Goal: Information Seeking & Learning: Find specific fact

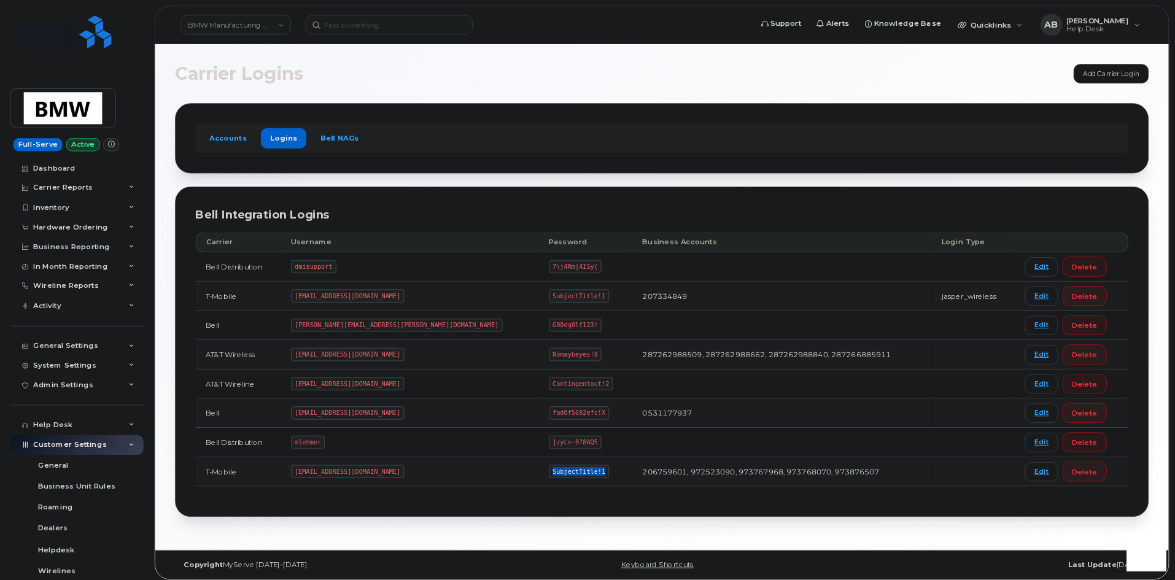
scroll to position [211, 0]
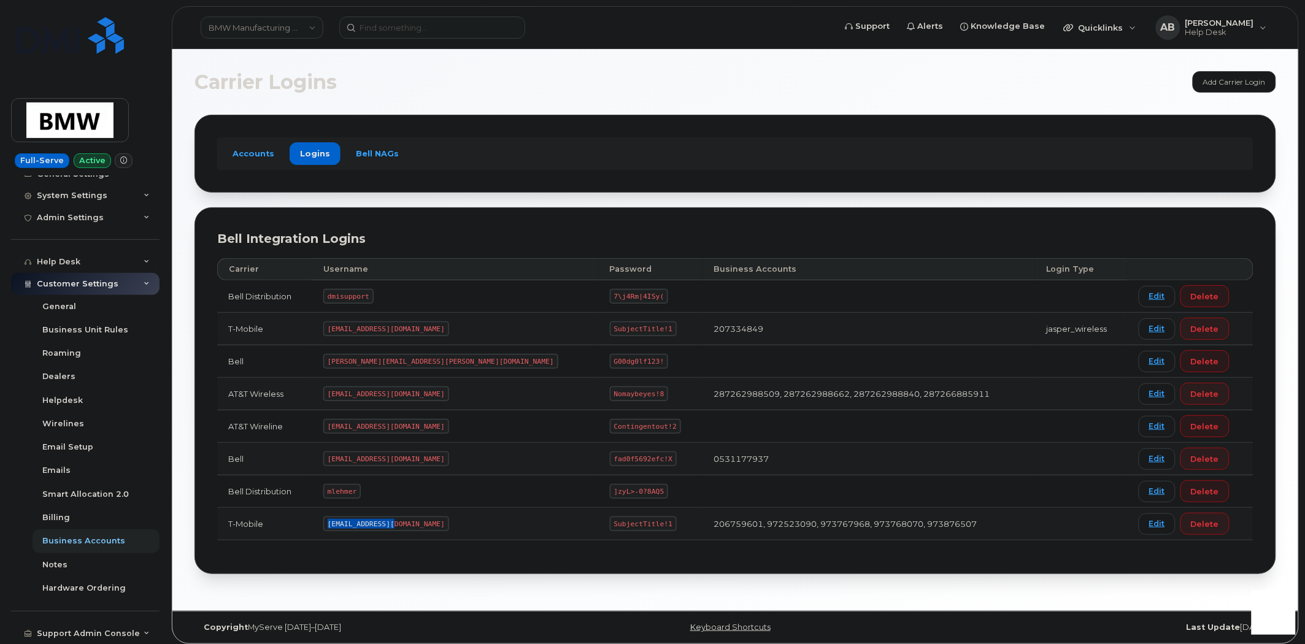
drag, startPoint x: 410, startPoint y: 522, endPoint x: 344, endPoint y: 523, distance: 66.3
click at [344, 523] on code "MS-BMW@dminc.com" at bounding box center [386, 524] width 126 height 15
copy code "MS-BMW@dminc.com"
drag, startPoint x: 550, startPoint y: 525, endPoint x: 482, endPoint y: 524, distance: 67.5
click at [599, 524] on td "SubjectTitle!1" at bounding box center [651, 524] width 104 height 33
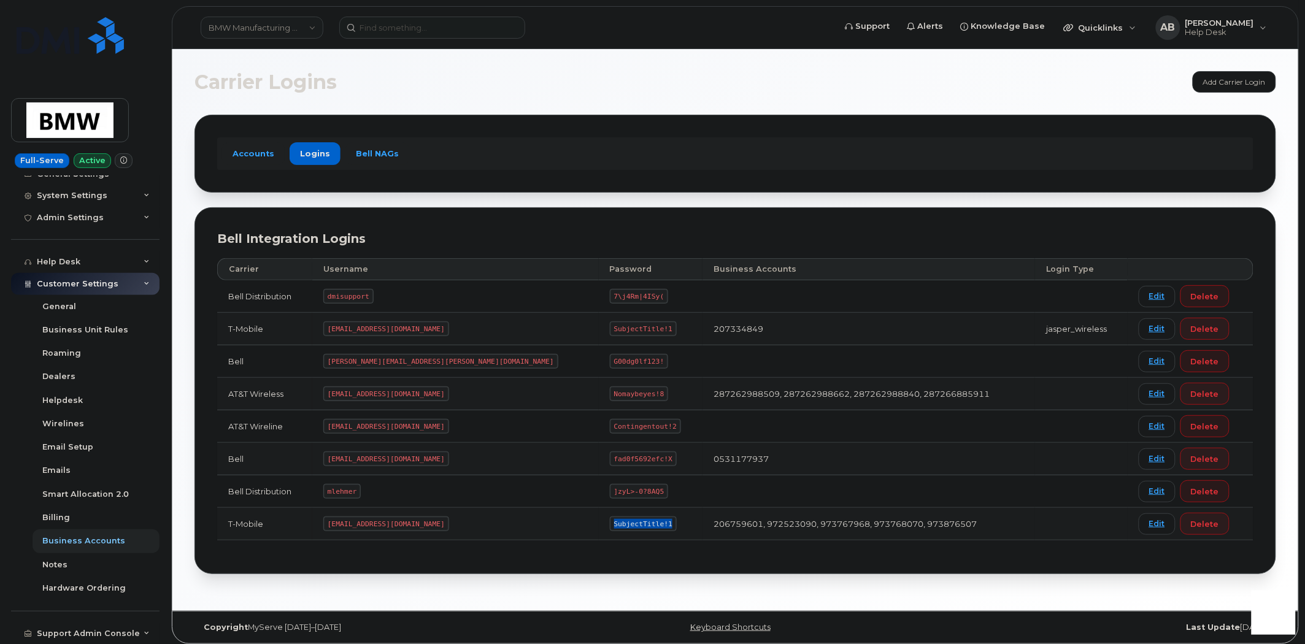
copy code "SubjectTitle!1"
drag, startPoint x: 427, startPoint y: 458, endPoint x: 345, endPoint y: 457, distance: 81.6
click at [345, 457] on code "bmwcanada@myserve.ca" at bounding box center [386, 459] width 126 height 15
copy code "bmwcanada@myserve.ca"
drag, startPoint x: 549, startPoint y: 458, endPoint x: 489, endPoint y: 458, distance: 59.5
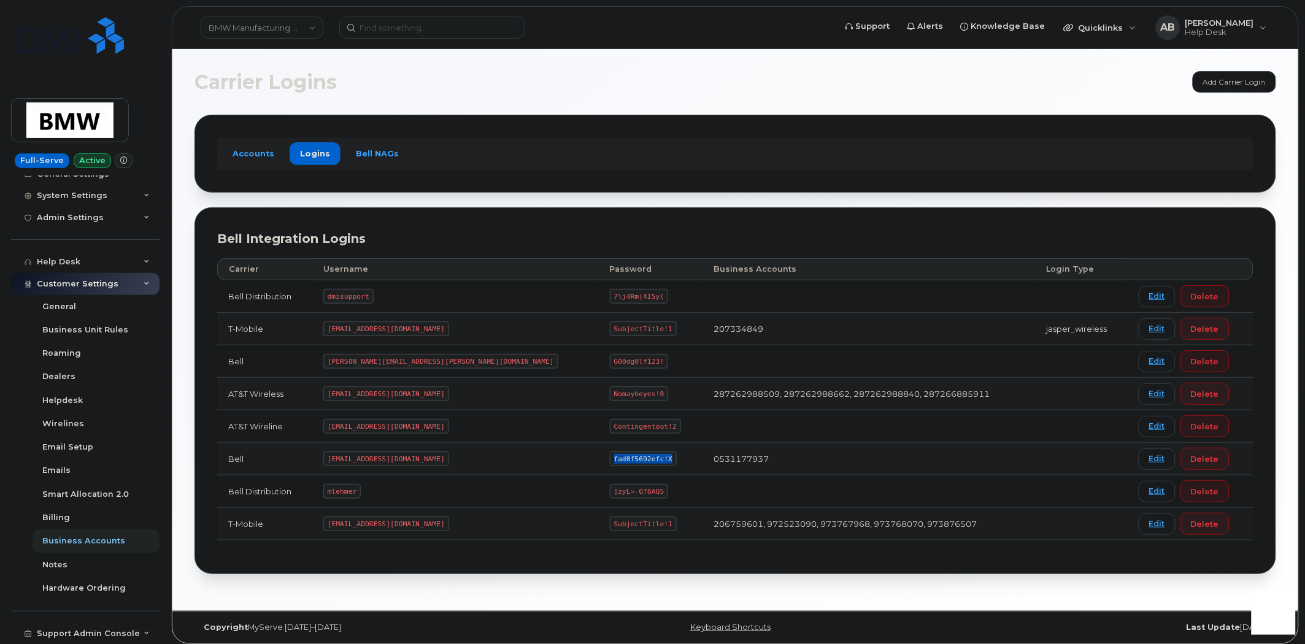
click at [599, 458] on td "fad0f5692efc!X" at bounding box center [651, 459] width 104 height 33
copy code "fad0f5692efc!X"
drag, startPoint x: 376, startPoint y: 491, endPoint x: 339, endPoint y: 491, distance: 36.8
click at [339, 491] on td "mlehmer" at bounding box center [455, 492] width 287 height 33
copy code "mlehmer"
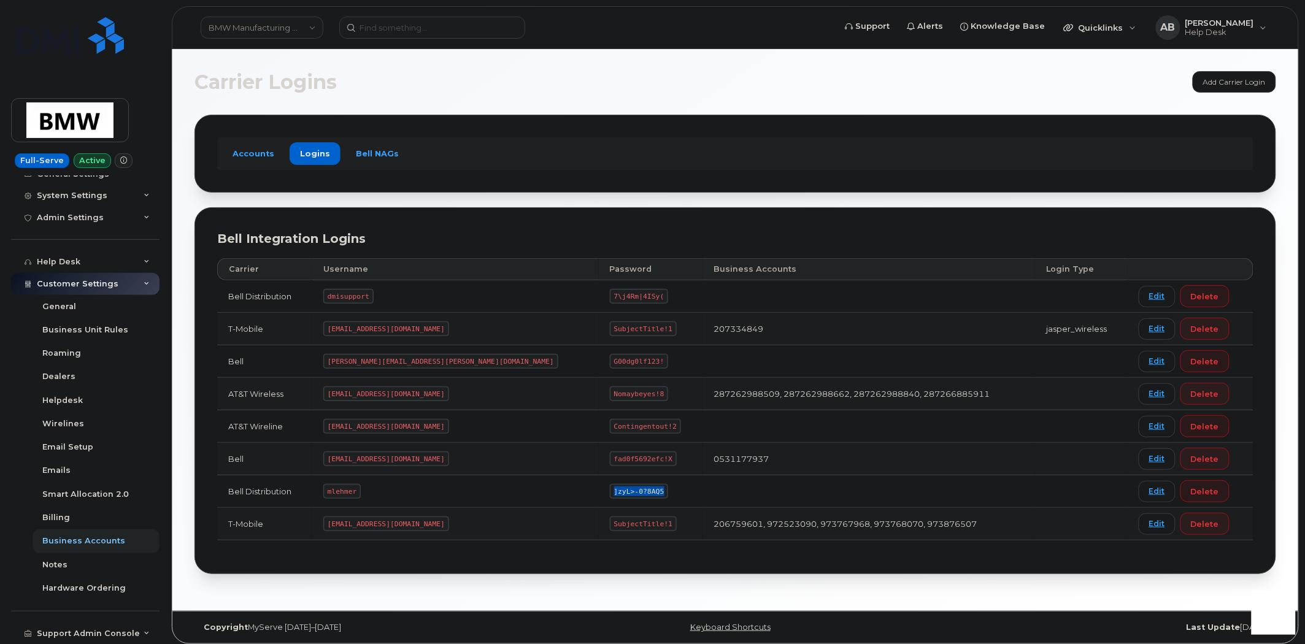
drag, startPoint x: 541, startPoint y: 491, endPoint x: 491, endPoint y: 492, distance: 49.7
click at [610, 492] on code "]zyL>-0?8AQ5" at bounding box center [639, 491] width 58 height 15
copy code "]zyL>-0?8AQ5"
drag, startPoint x: 428, startPoint y: 361, endPoint x: 346, endPoint y: 359, distance: 82.3
click at [346, 359] on code "Matt.lehmer@bmwmc.com" at bounding box center [440, 361] width 235 height 15
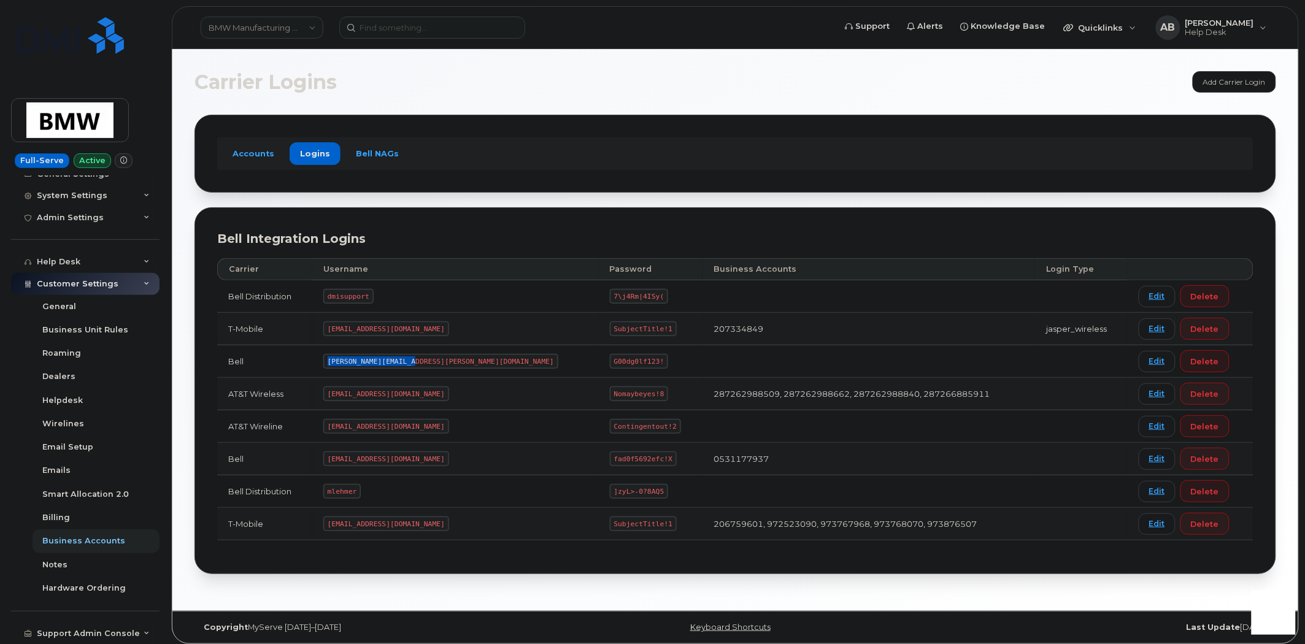
copy code "Matt.lehmer@bmwmc.com"
drag, startPoint x: 543, startPoint y: 360, endPoint x: 489, endPoint y: 359, distance: 54.0
click at [599, 359] on td "G00dg0lf123!" at bounding box center [651, 362] width 104 height 33
copy code "G00dg0lf123!"
drag, startPoint x: 388, startPoint y: 295, endPoint x: 344, endPoint y: 295, distance: 44.2
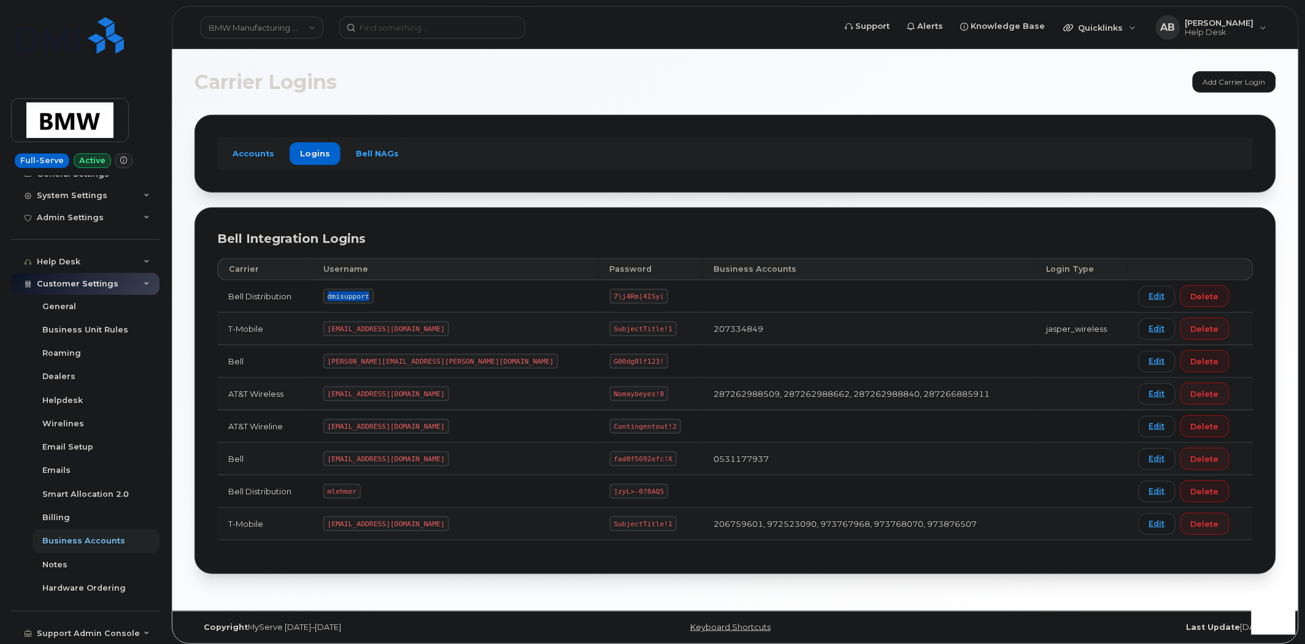
click at [344, 295] on code "dmisupport" at bounding box center [348, 296] width 50 height 15
copy code "dmisupport"
drag, startPoint x: 542, startPoint y: 297, endPoint x: 489, endPoint y: 295, distance: 53.5
click at [599, 295] on td "7\j4Rm|4ISy(" at bounding box center [651, 296] width 104 height 33
copy code "7\j4Rm|4ISy("
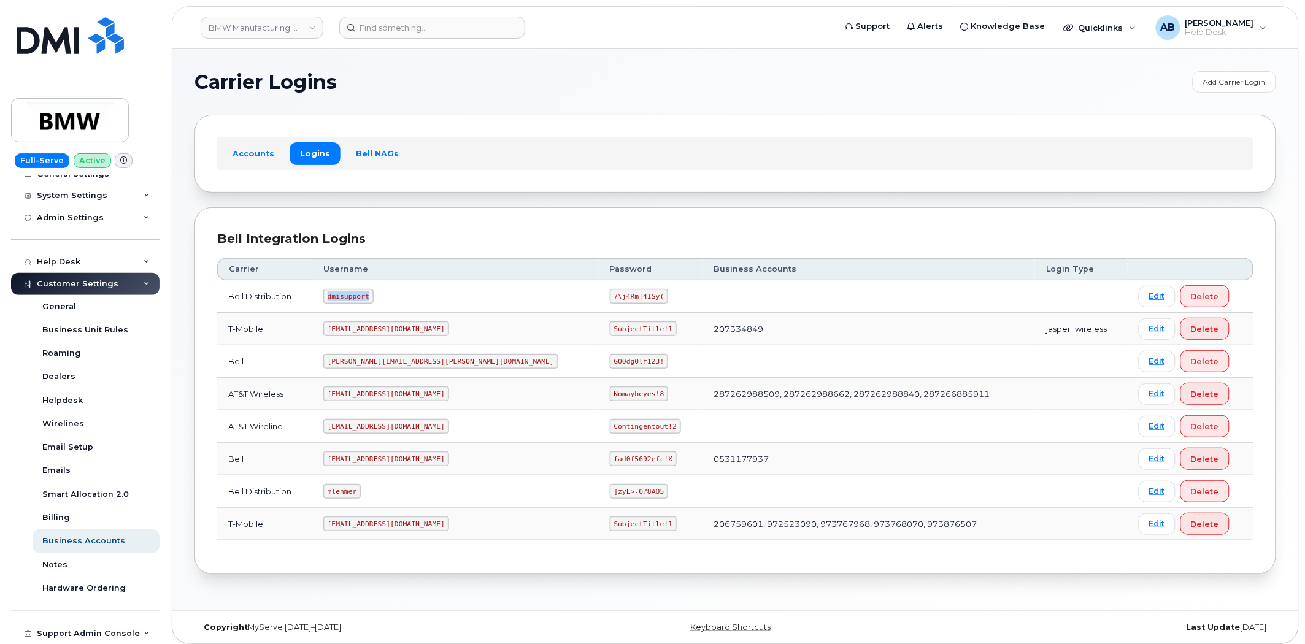
drag, startPoint x: 387, startPoint y: 298, endPoint x: 336, endPoint y: 298, distance: 50.9
click at [336, 298] on td "dmisupport" at bounding box center [455, 296] width 287 height 33
drag, startPoint x: 541, startPoint y: 296, endPoint x: 492, endPoint y: 295, distance: 49.1
click at [610, 295] on code "7\j4Rm|4ISy(" at bounding box center [639, 296] width 58 height 15
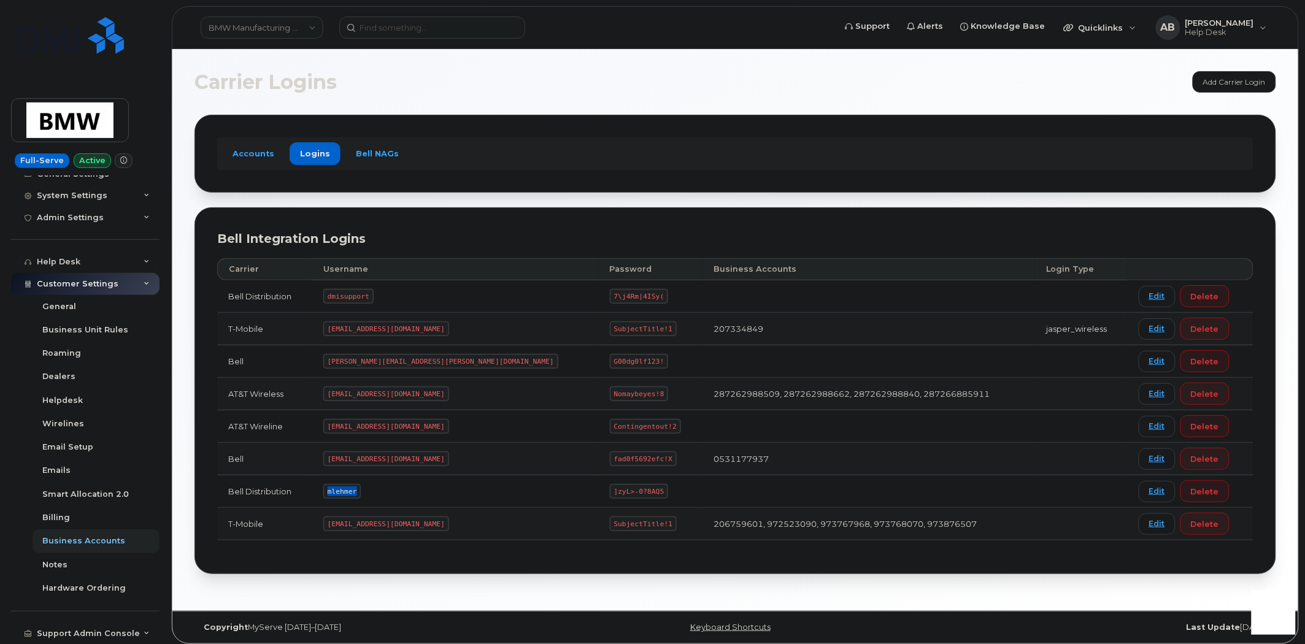
drag, startPoint x: 373, startPoint y: 493, endPoint x: 339, endPoint y: 490, distance: 34.6
click at [339, 490] on td "mlehmer" at bounding box center [455, 492] width 287 height 33
click at [361, 492] on code "mlehmer" at bounding box center [341, 491] width 37 height 15
drag, startPoint x: 374, startPoint y: 492, endPoint x: 339, endPoint y: 493, distance: 35.6
click at [339, 493] on td "mlehmer" at bounding box center [455, 492] width 287 height 33
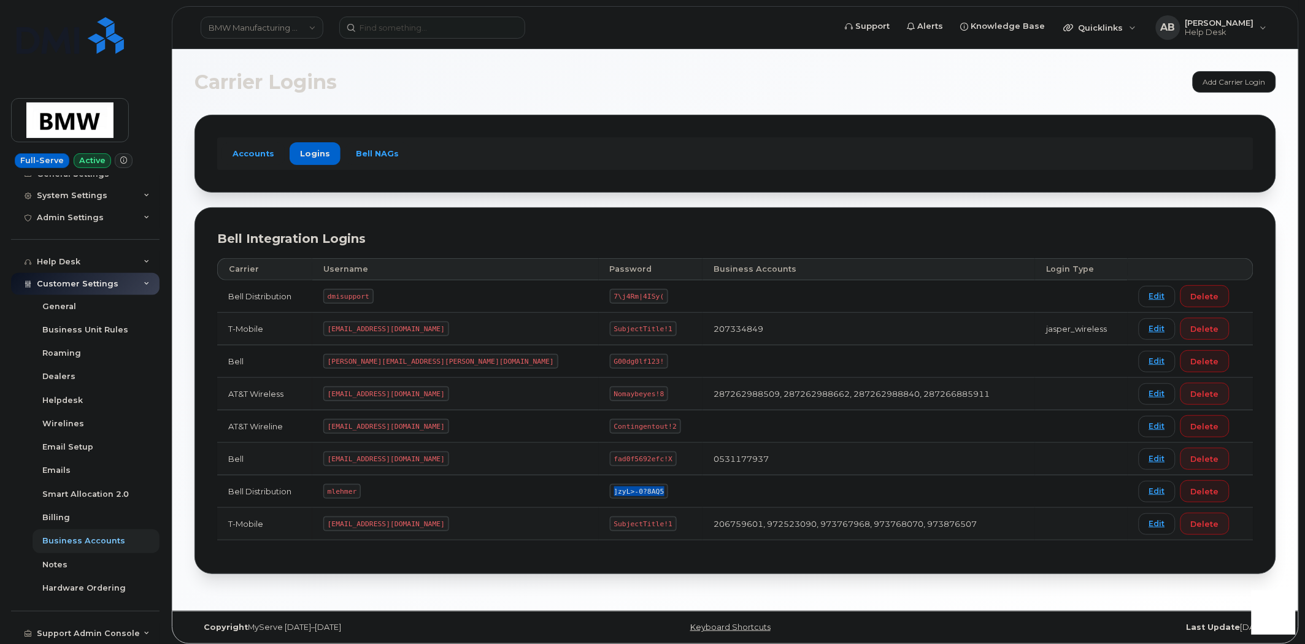
drag, startPoint x: 541, startPoint y: 491, endPoint x: 493, endPoint y: 490, distance: 48.5
click at [610, 490] on code "]zyL>-0?8AQ5" at bounding box center [639, 491] width 58 height 15
drag, startPoint x: 376, startPoint y: 489, endPoint x: 348, endPoint y: 490, distance: 27.6
click at [347, 490] on code "mlehmer" at bounding box center [341, 491] width 37 height 15
click at [1037, 301] on td at bounding box center [1081, 296] width 93 height 33
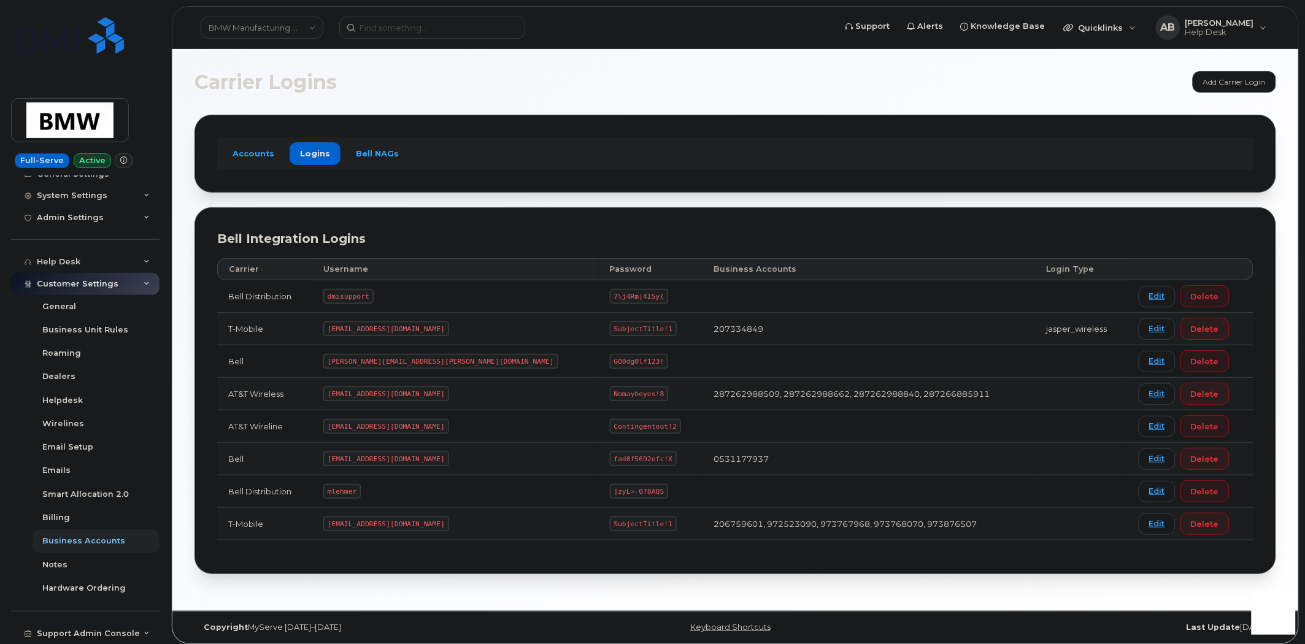
drag, startPoint x: 1095, startPoint y: 304, endPoint x: 984, endPoint y: 301, distance: 110.5
click at [984, 301] on tr "Bell Distribution dmisupport 7\j4Rm|4ISy( Edit Delete" at bounding box center [735, 296] width 1037 height 33
drag, startPoint x: 1056, startPoint y: 532, endPoint x: 1016, endPoint y: 506, distance: 47.0
click at [1016, 506] on tbody "Bell Distribution dmisupport 7\j4Rm|4ISy( Edit Delete T-Mobile msem@dminc.com S…" at bounding box center [735, 410] width 1037 height 260
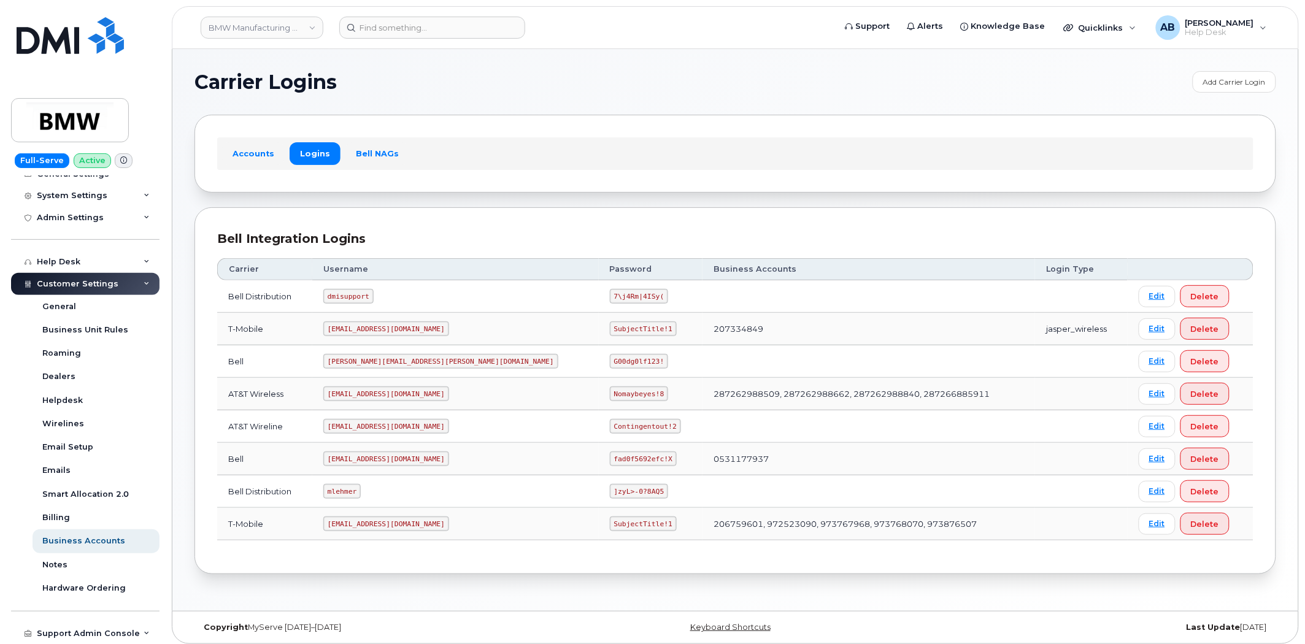
click at [847, 200] on section "Carrier Logins Add Carrier Login Accounts Logins Bell NAGs Bell Integration Log…" at bounding box center [736, 322] width 1082 height 503
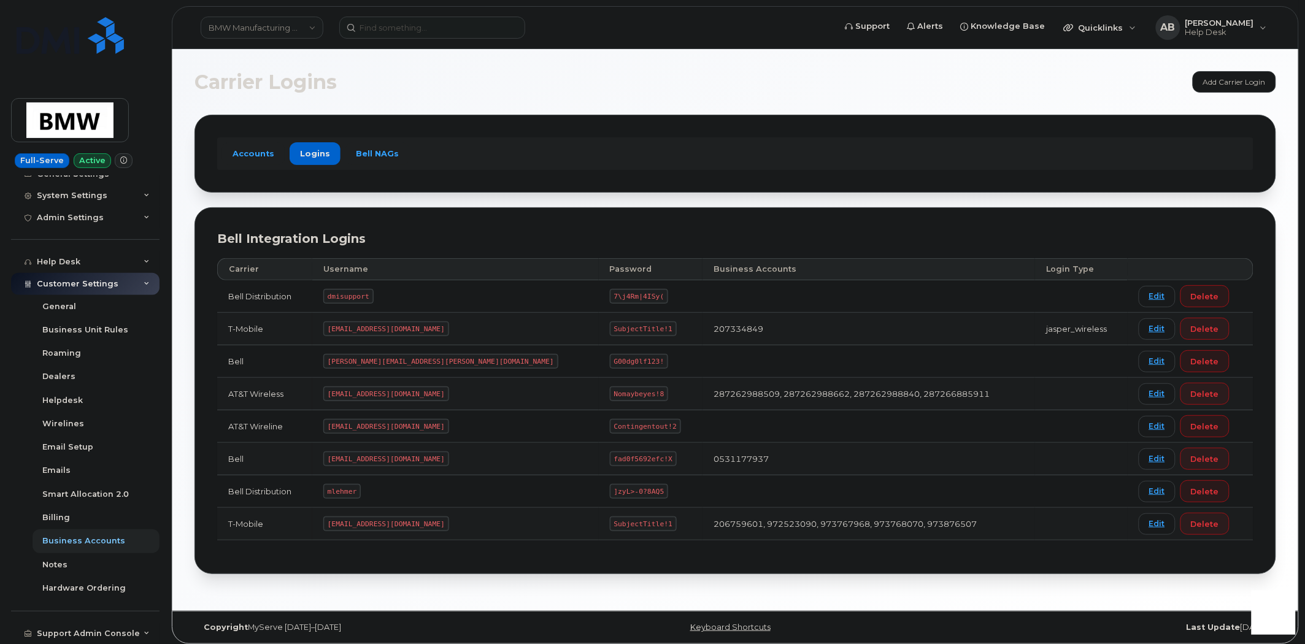
click at [906, 106] on section "Carrier Logins Add Carrier Login Accounts Logins Bell NAGs Bell Integration Log…" at bounding box center [736, 322] width 1082 height 503
drag, startPoint x: 542, startPoint y: 296, endPoint x: 491, endPoint y: 292, distance: 51.1
click at [599, 292] on td "7\j4Rm|4ISy(" at bounding box center [651, 296] width 104 height 33
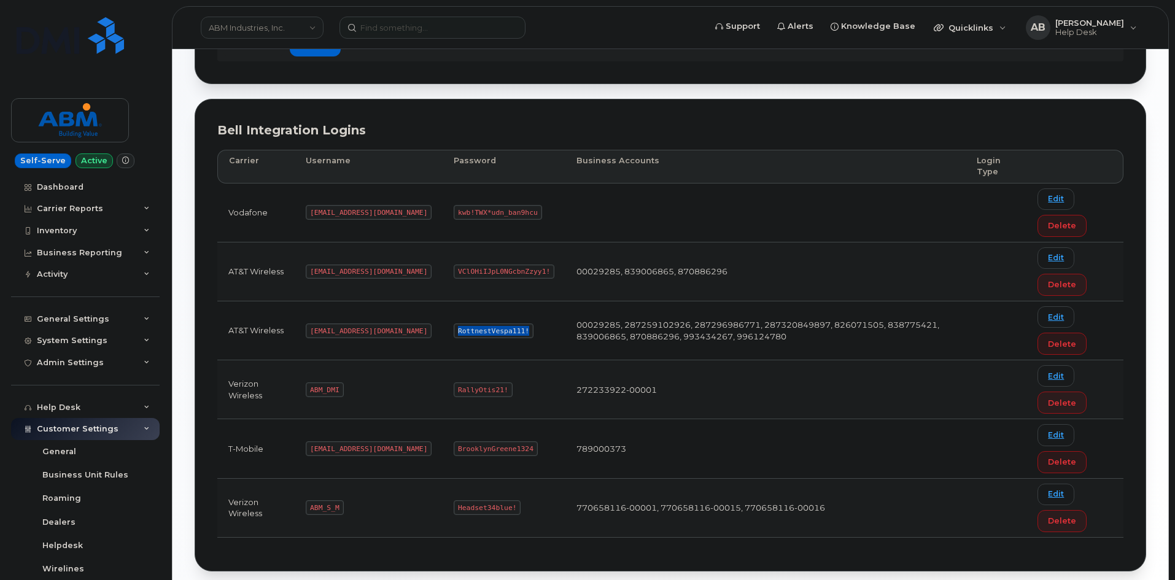
scroll to position [145, 0]
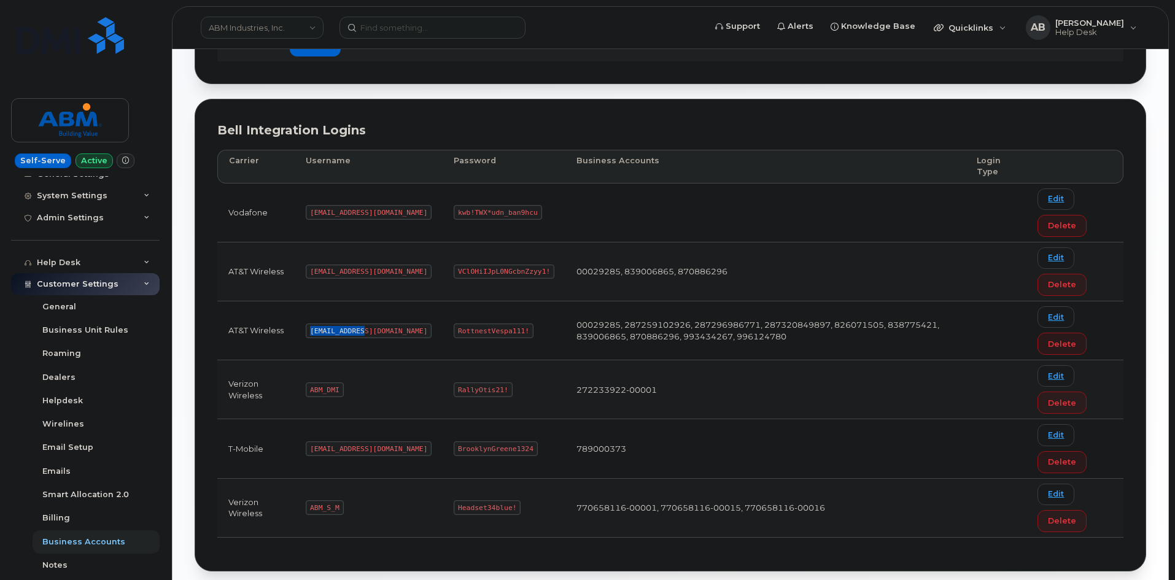
drag, startPoint x: 360, startPoint y: 331, endPoint x: 312, endPoint y: 331, distance: 47.9
click at [312, 331] on code "abm@dminc.com" at bounding box center [369, 330] width 126 height 15
copy code "abm@dminc.com"
drag, startPoint x: 481, startPoint y: 330, endPoint x: 409, endPoint y: 326, distance: 71.3
click at [443, 326] on td "RottnestVespa111!" at bounding box center [504, 330] width 123 height 59
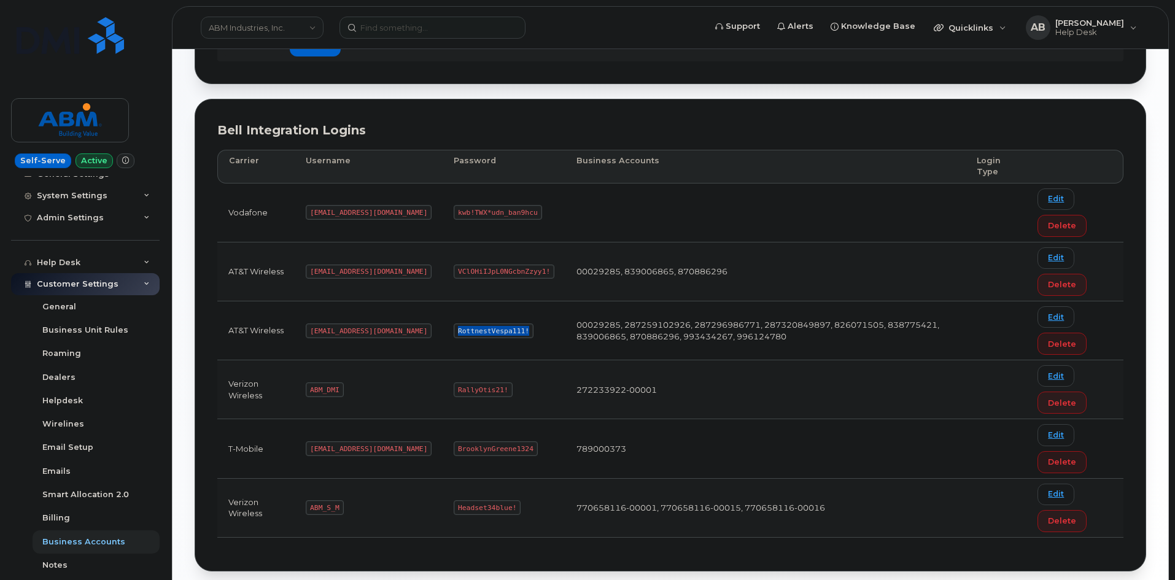
copy code "RottnestVespa111!"
drag, startPoint x: 341, startPoint y: 508, endPoint x: 306, endPoint y: 503, distance: 35.3
click at [306, 503] on td "ABM_S_M" at bounding box center [369, 508] width 148 height 59
copy code "ABM_S_M"
drag, startPoint x: 470, startPoint y: 509, endPoint x: 405, endPoint y: 508, distance: 65.1
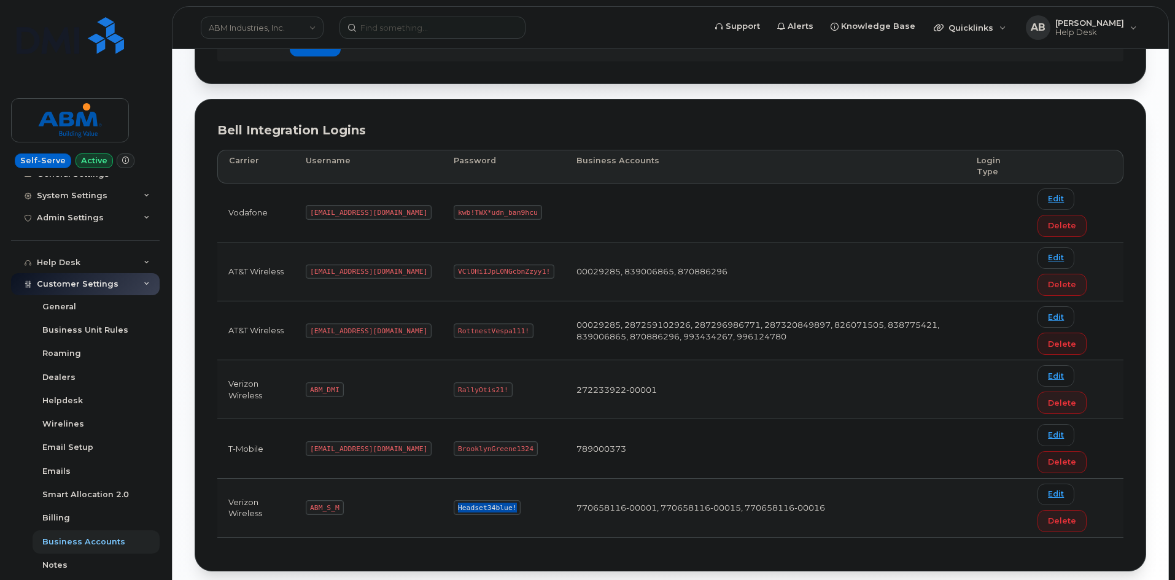
click at [443, 508] on td "Headset34blue!" at bounding box center [504, 508] width 123 height 59
copy code "Headset34blue!"
drag, startPoint x: 364, startPoint y: 448, endPoint x: 310, endPoint y: 447, distance: 54.0
click at [310, 447] on code "abm@dminc.com" at bounding box center [369, 448] width 126 height 15
copy code "abm@dminc.com"
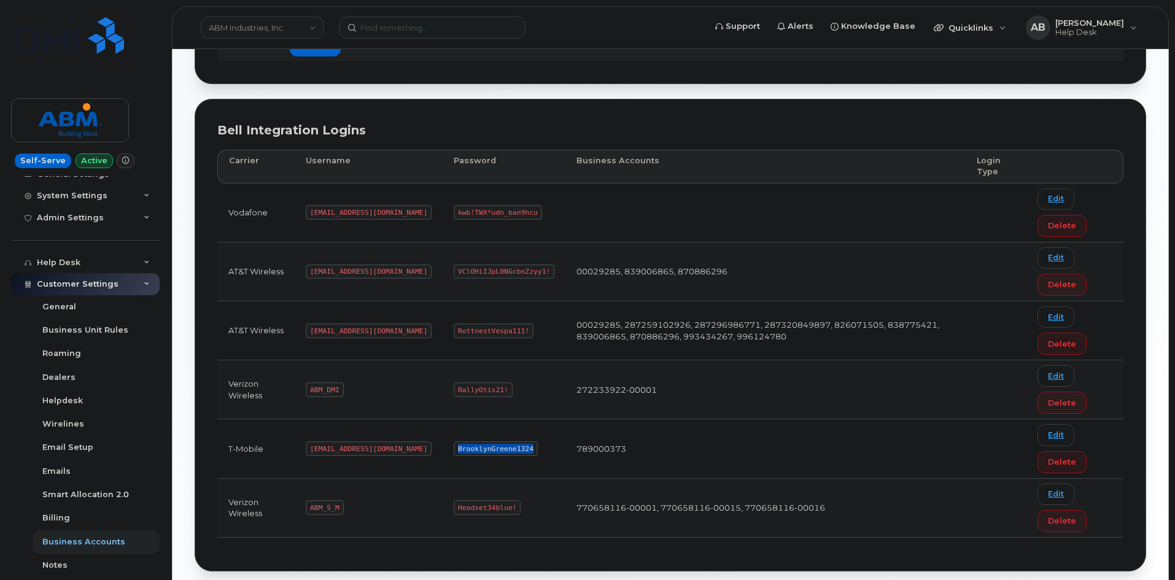
drag, startPoint x: 484, startPoint y: 448, endPoint x: 409, endPoint y: 449, distance: 74.9
click at [443, 449] on td "BrooklynGreene1324" at bounding box center [504, 448] width 123 height 59
copy code "BrooklynGreene1324"
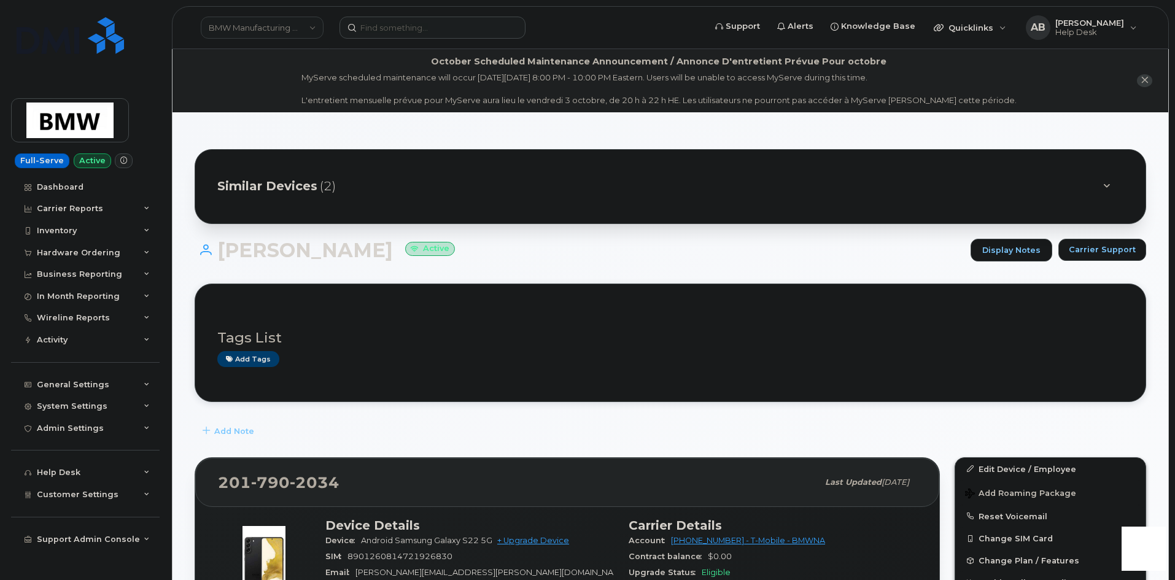
scroll to position [272, 0]
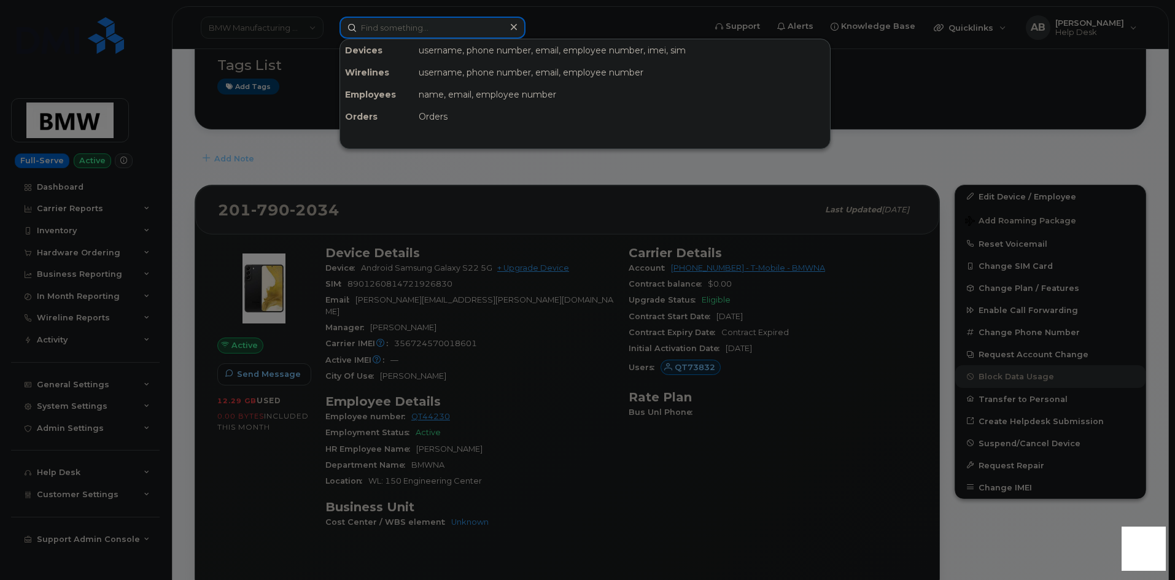
click at [404, 34] on input at bounding box center [432, 28] width 186 height 22
paste input "5189350496"
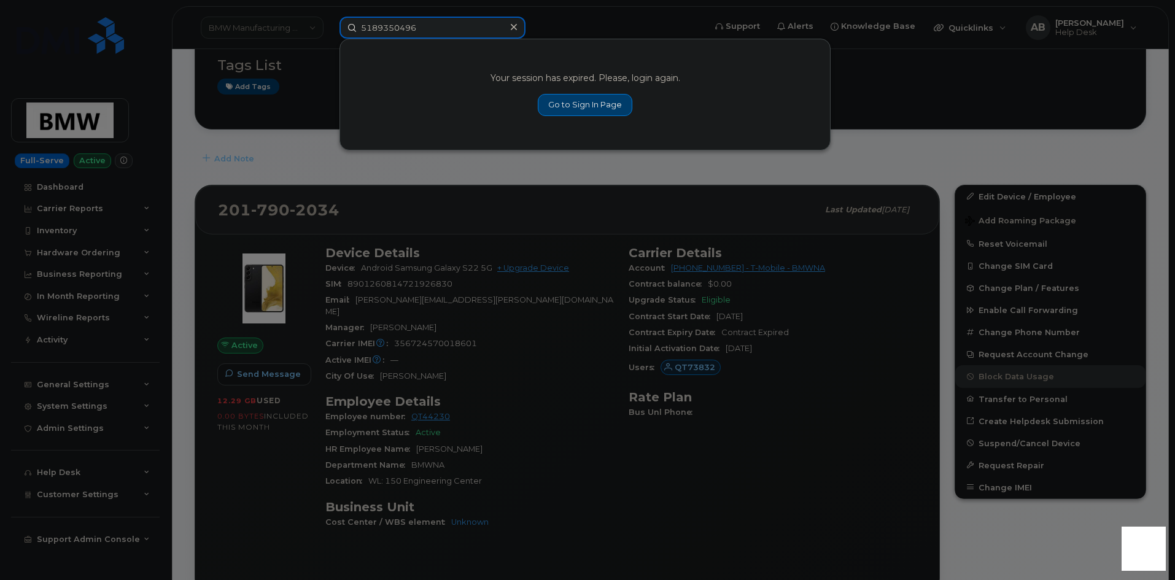
type input "5189350496"
click at [574, 108] on link "Go to Sign In Page" at bounding box center [585, 105] width 95 height 22
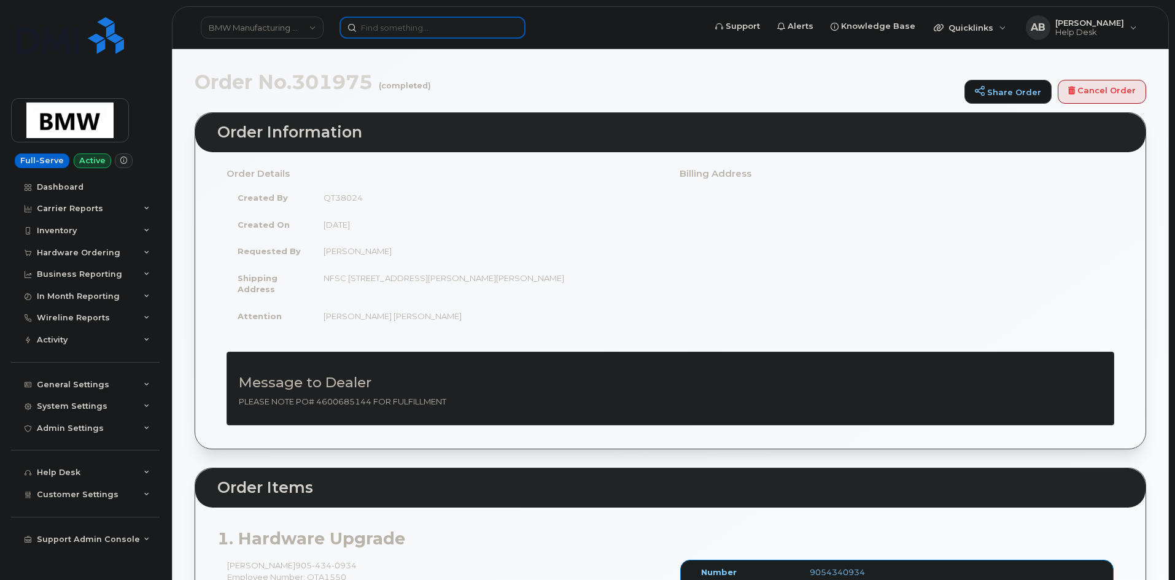
click at [394, 27] on input at bounding box center [432, 28] width 186 height 22
paste input "5189350496"
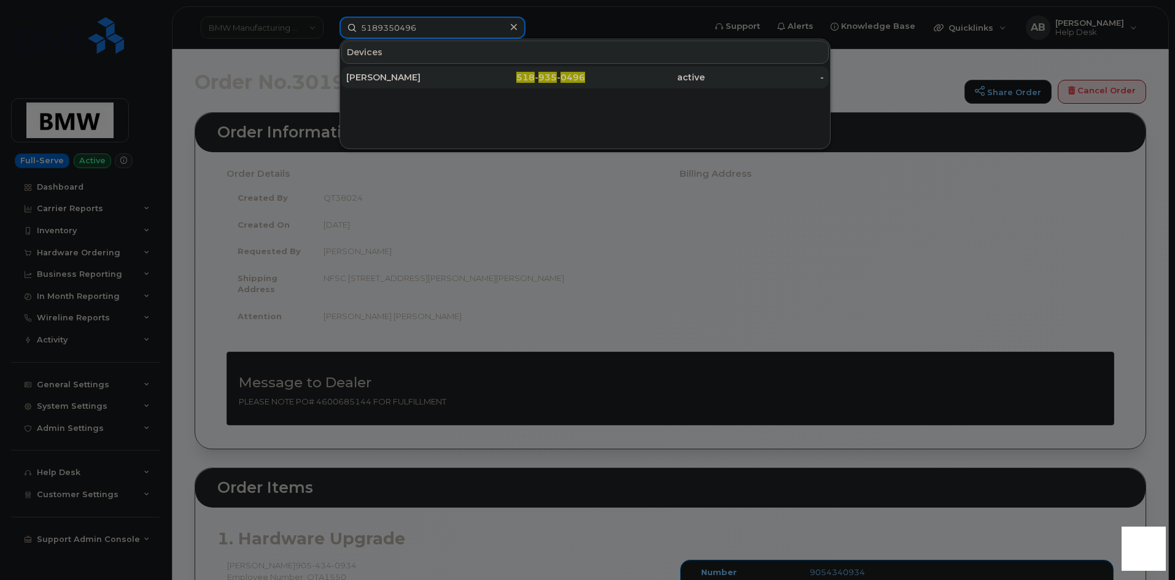
type input "5189350496"
click at [415, 74] on div "JEREMY ALICEA" at bounding box center [406, 77] width 120 height 12
